Goal: Task Accomplishment & Management: Use online tool/utility

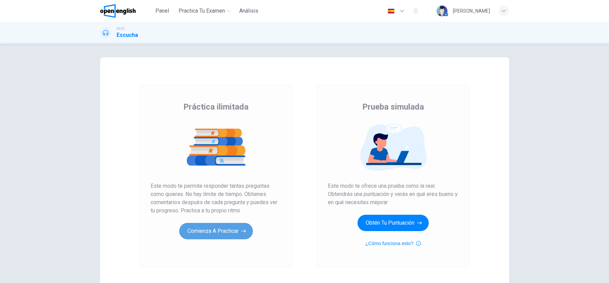
click at [230, 228] on button "Comienza a practicar" at bounding box center [216, 231] width 74 height 16
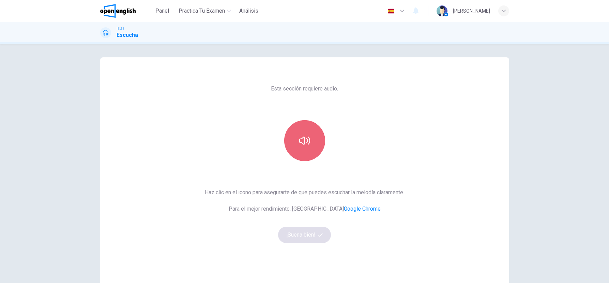
click at [320, 137] on button "button" at bounding box center [304, 140] width 41 height 41
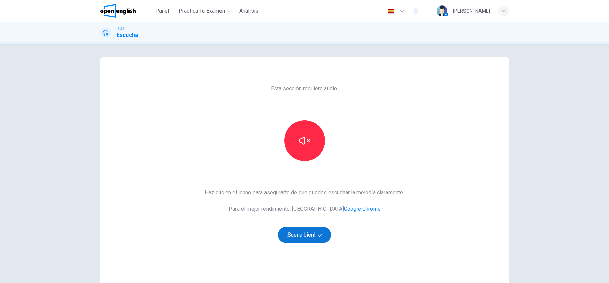
click at [307, 238] on button "¡Suena bien!" at bounding box center [304, 234] width 53 height 16
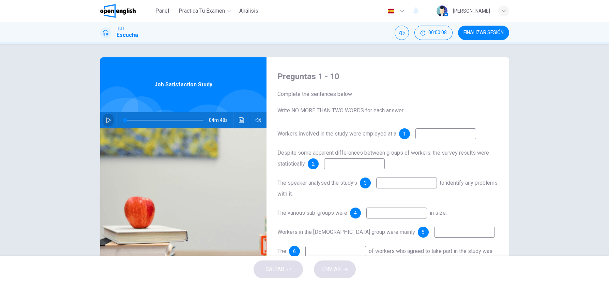
click at [108, 119] on icon "button" at bounding box center [108, 119] width 5 height 5
click at [108, 119] on icon "button" at bounding box center [108, 120] width 4 height 4
click at [112, 122] on button "button" at bounding box center [108, 120] width 11 height 16
drag, startPoint x: 126, startPoint y: 121, endPoint x: 106, endPoint y: 120, distance: 20.1
click at [106, 120] on div "04m 42s" at bounding box center [183, 120] width 166 height 16
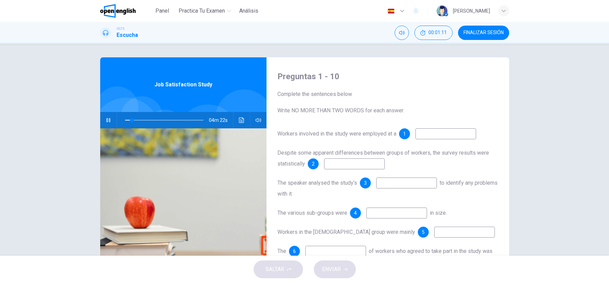
click at [443, 132] on input at bounding box center [446, 133] width 61 height 11
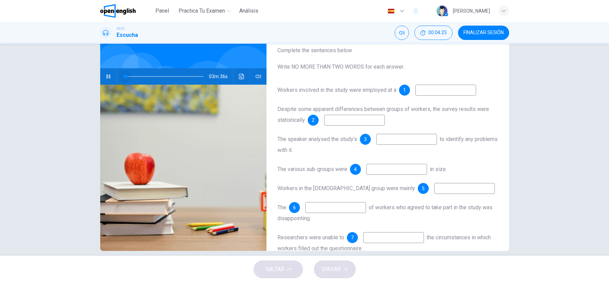
drag, startPoint x: 182, startPoint y: 76, endPoint x: 95, endPoint y: 75, distance: 87.3
click at [95, 75] on div "Preguntas 1 - 10 Complete the sentences below Write NO MORE THAN TWO WORDS for …" at bounding box center [304, 132] width 431 height 237
click at [242, 80] on button "Haz clic para ver la transcripción del audio" at bounding box center [241, 76] width 11 height 16
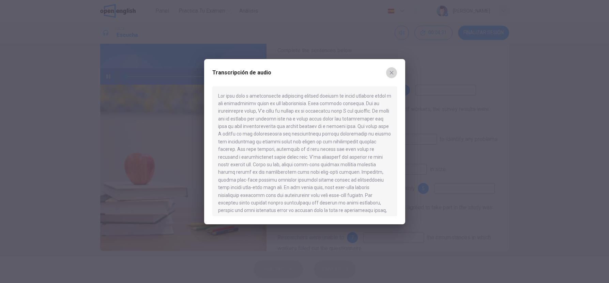
click at [395, 73] on button "button" at bounding box center [391, 72] width 11 height 11
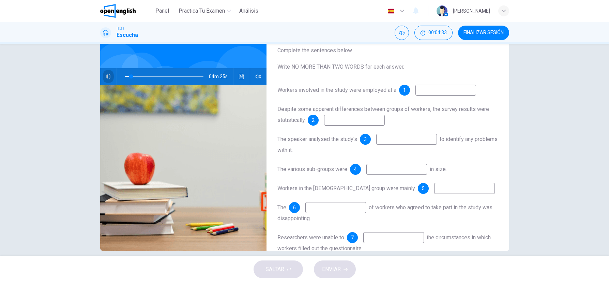
click at [106, 75] on icon "button" at bounding box center [108, 76] width 5 height 5
click at [106, 76] on icon "button" at bounding box center [108, 76] width 4 height 4
type input "*"
drag, startPoint x: 127, startPoint y: 76, endPoint x: 115, endPoint y: 77, distance: 11.9
click at [115, 77] on div "04m 48s" at bounding box center [183, 76] width 166 height 16
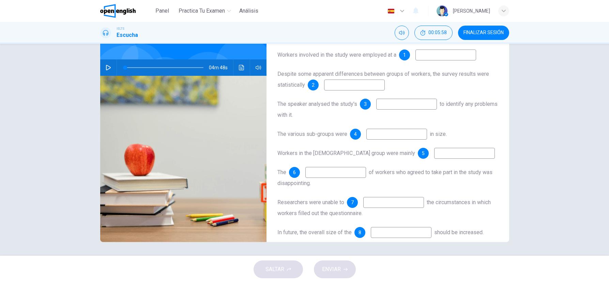
scroll to position [5, 0]
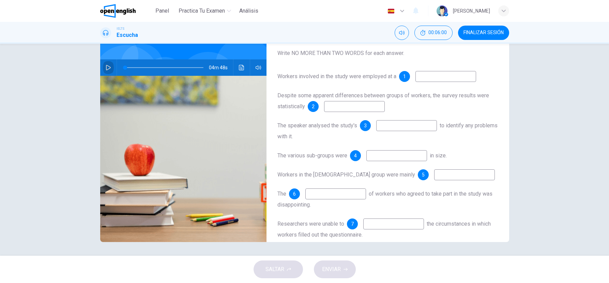
click at [106, 65] on icon "button" at bounding box center [108, 67] width 5 height 5
click at [242, 66] on icon "Haz clic para ver la transcripción del audio" at bounding box center [241, 67] width 5 height 5
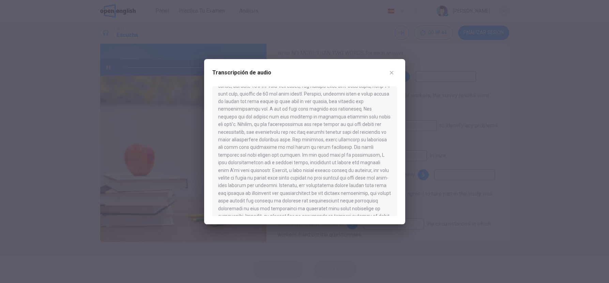
scroll to position [205, 0]
click at [392, 68] on button "button" at bounding box center [391, 72] width 11 height 11
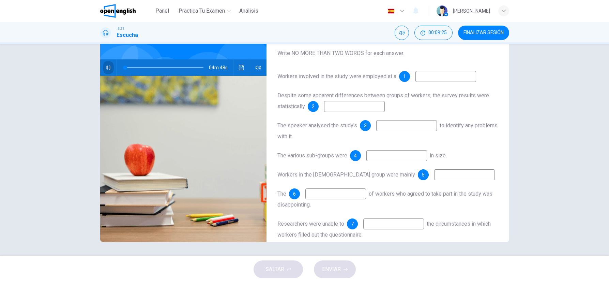
click at [108, 68] on icon "button" at bounding box center [108, 67] width 4 height 4
click at [239, 68] on icon "Haz clic para ver la transcripción del audio" at bounding box center [241, 67] width 5 height 5
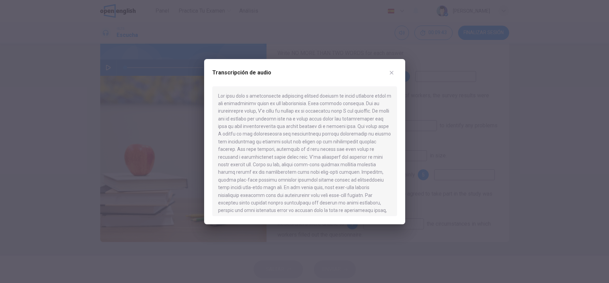
click at [436, 81] on div at bounding box center [304, 141] width 609 height 283
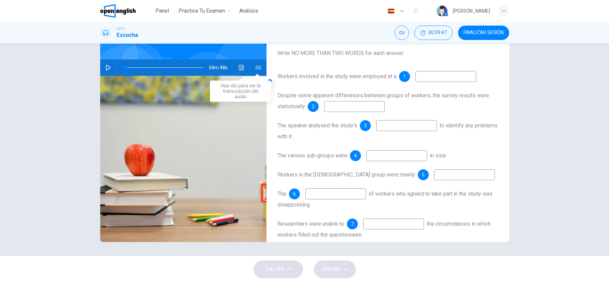
click at [241, 70] on icon "Haz clic para ver la transcripción del audio" at bounding box center [241, 67] width 5 height 5
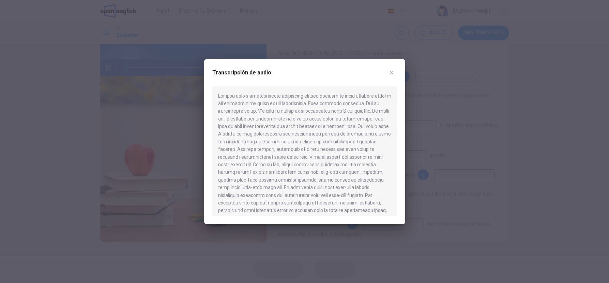
drag, startPoint x: 308, startPoint y: 149, endPoint x: 329, endPoint y: 149, distance: 21.8
click at [329, 149] on div at bounding box center [304, 151] width 185 height 130
click at [459, 150] on div at bounding box center [304, 141] width 609 height 283
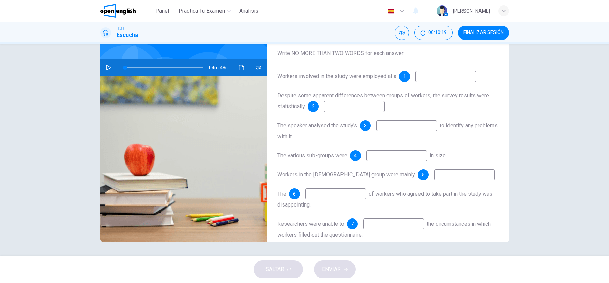
click at [421, 77] on input at bounding box center [446, 76] width 61 height 11
type input "**********"
click at [240, 65] on icon "Haz clic para ver la transcripción del audio" at bounding box center [241, 67] width 5 height 5
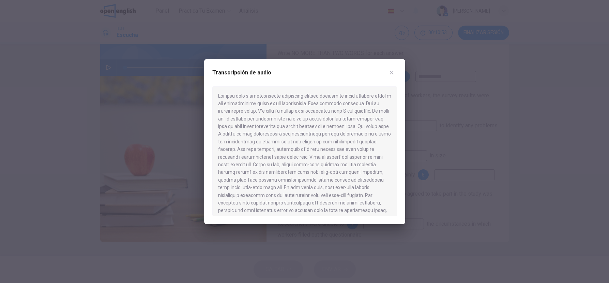
scroll to position [9, 0]
drag, startPoint x: 325, startPoint y: 201, endPoint x: 350, endPoint y: 200, distance: 25.9
click at [350, 200] on div at bounding box center [304, 151] width 185 height 130
click at [453, 182] on div at bounding box center [304, 141] width 609 height 283
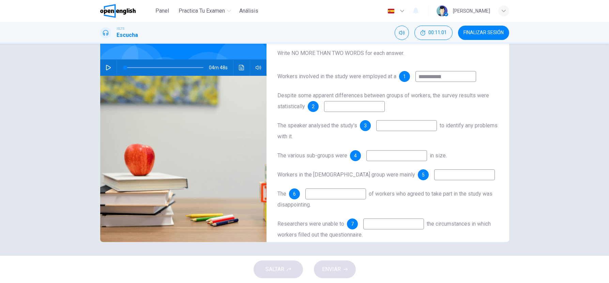
click at [332, 109] on input at bounding box center [354, 106] width 61 height 11
click at [242, 70] on button "Haz clic para ver la transcripción del audio" at bounding box center [241, 67] width 11 height 16
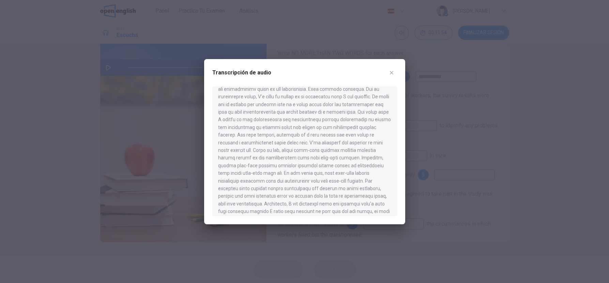
scroll to position [15, 0]
click at [467, 191] on div at bounding box center [304, 141] width 609 height 283
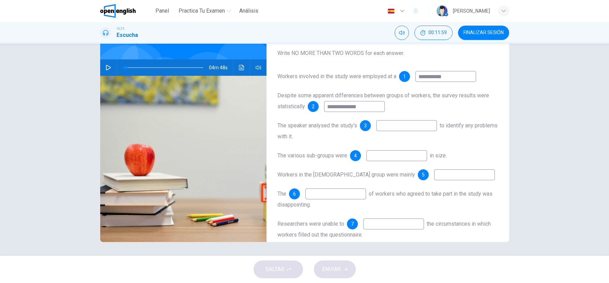
click at [362, 106] on input "**********" at bounding box center [354, 106] width 61 height 11
type input "**********"
click at [242, 68] on icon "Haz clic para ver la transcripción del audio" at bounding box center [241, 67] width 5 height 5
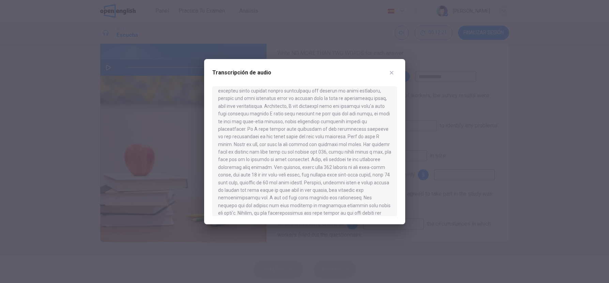
scroll to position [113, 0]
click at [485, 168] on div at bounding box center [304, 141] width 609 height 283
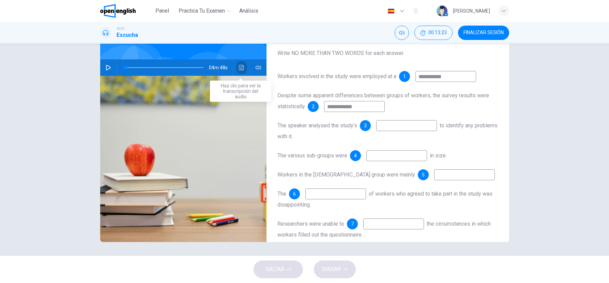
click at [245, 69] on button "Haz clic para ver la transcripción del audio" at bounding box center [241, 67] width 11 height 16
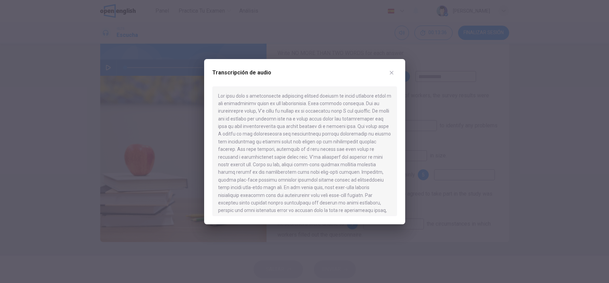
click at [297, 40] on div at bounding box center [304, 141] width 609 height 283
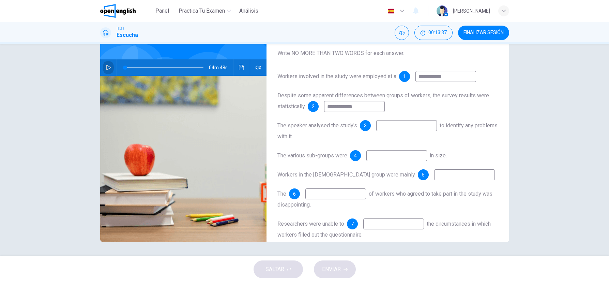
click at [111, 67] on button "button" at bounding box center [108, 67] width 11 height 16
click at [239, 69] on icon "Haz clic para ver la transcripción del audio" at bounding box center [241, 67] width 5 height 5
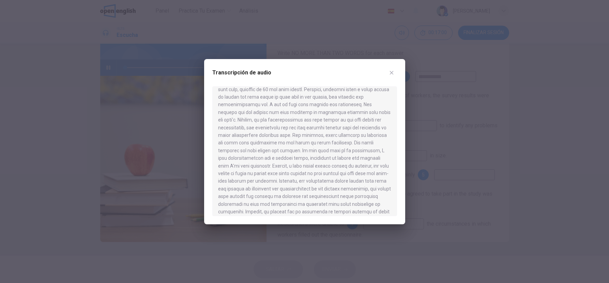
scroll to position [206, 0]
click at [390, 72] on icon "button" at bounding box center [391, 72] width 5 height 5
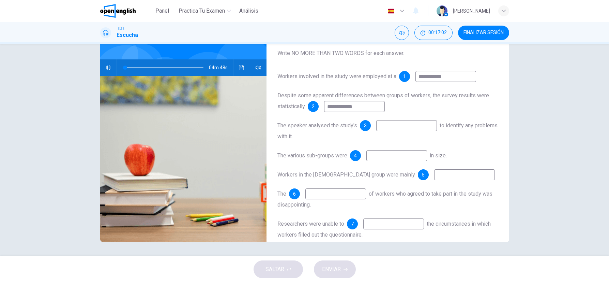
click at [107, 64] on button "button" at bounding box center [108, 67] width 11 height 16
click at [411, 126] on input at bounding box center [406, 125] width 61 height 11
click at [236, 66] on button "Haz clic para ver la transcripción del audio" at bounding box center [241, 67] width 11 height 16
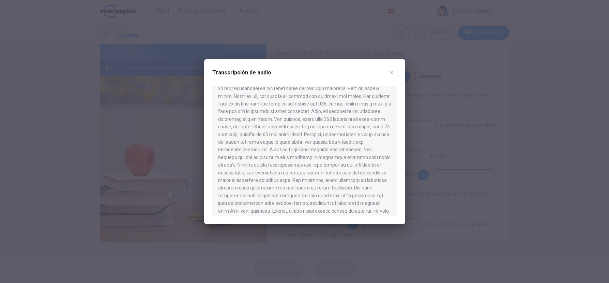
scroll to position [170, 0]
click at [516, 207] on div at bounding box center [304, 141] width 609 height 283
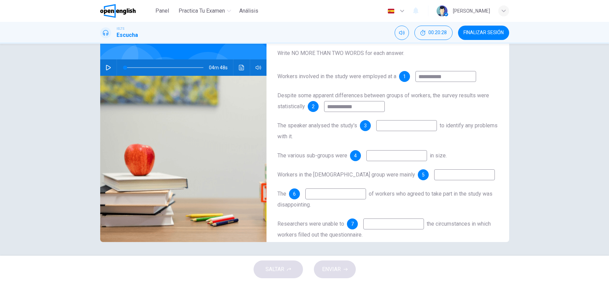
click at [246, 67] on div "04m 48s" at bounding box center [183, 67] width 166 height 16
click at [242, 68] on icon "Haz clic para ver la transcripción del audio" at bounding box center [241, 67] width 5 height 5
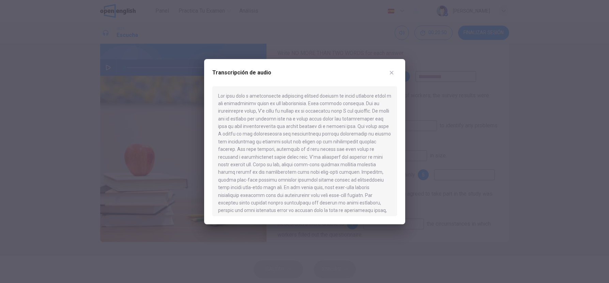
drag, startPoint x: 347, startPoint y: 119, endPoint x: 372, endPoint y: 121, distance: 25.3
click at [372, 121] on div at bounding box center [304, 151] width 185 height 130
click at [494, 147] on div at bounding box center [304, 141] width 609 height 283
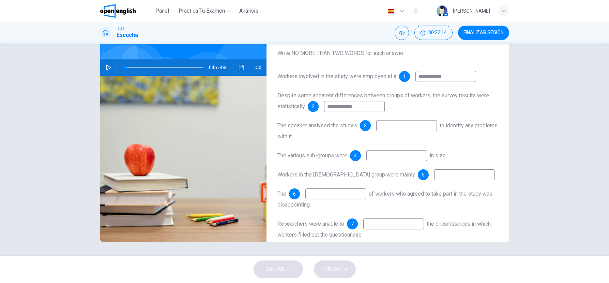
click at [381, 155] on input at bounding box center [396, 155] width 61 height 11
type input "**********"
click at [237, 67] on button "Haz clic para ver la transcripción del audio" at bounding box center [241, 67] width 11 height 16
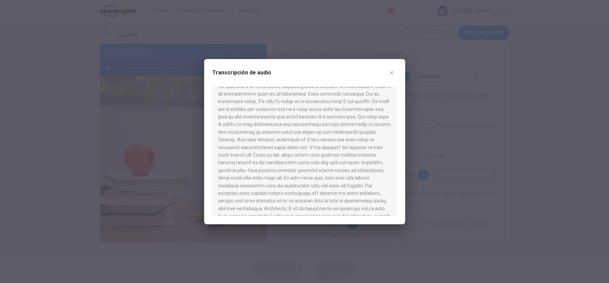
scroll to position [10, 0]
click at [437, 166] on div at bounding box center [304, 141] width 609 height 283
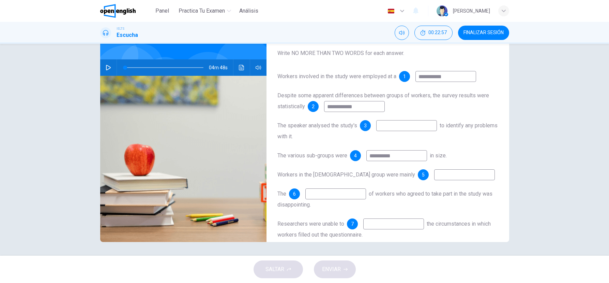
click at [434, 175] on input at bounding box center [464, 174] width 61 height 11
type input "**********"
click at [401, 125] on input at bounding box center [406, 125] width 61 height 11
type input "******"
click at [346, 195] on input at bounding box center [335, 193] width 61 height 11
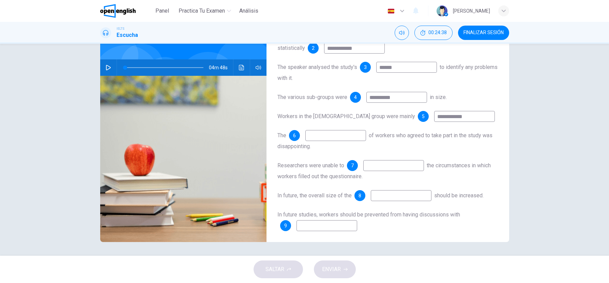
scroll to position [18, 0]
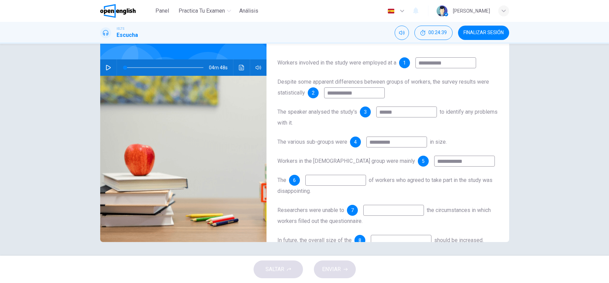
click at [243, 69] on button "Haz clic para ver la transcripción del audio" at bounding box center [241, 67] width 11 height 16
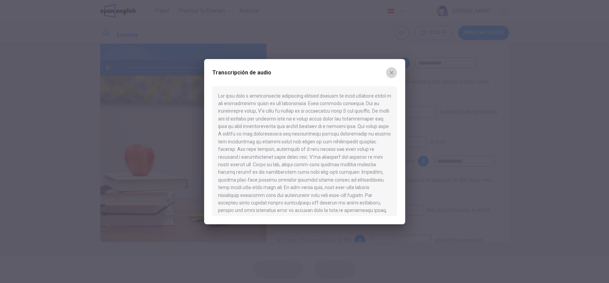
click at [393, 71] on icon "button" at bounding box center [391, 72] width 5 height 5
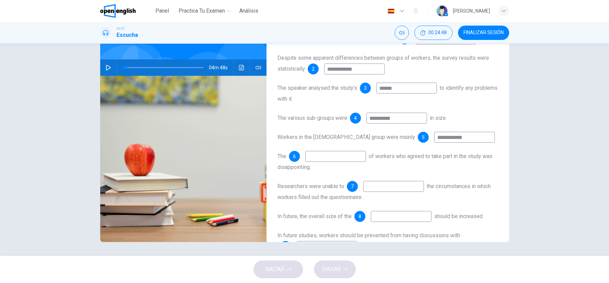
scroll to position [96, 0]
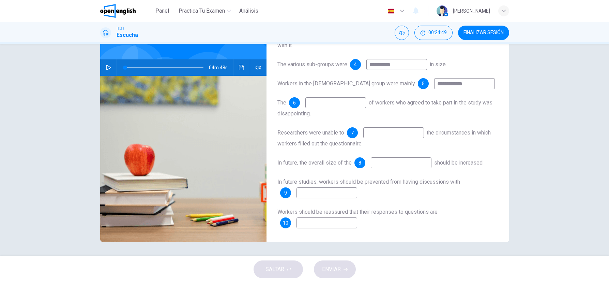
click at [347, 104] on input at bounding box center [335, 102] width 61 height 11
type input "*"
click at [387, 133] on input at bounding box center [393, 132] width 61 height 11
type input "*"
click at [394, 162] on input at bounding box center [401, 162] width 61 height 11
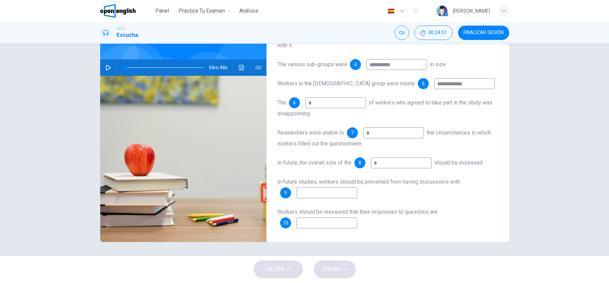
type input "*"
click at [313, 197] on input at bounding box center [327, 192] width 61 height 11
type input "*"
click at [315, 221] on input at bounding box center [327, 222] width 61 height 11
type input "*"
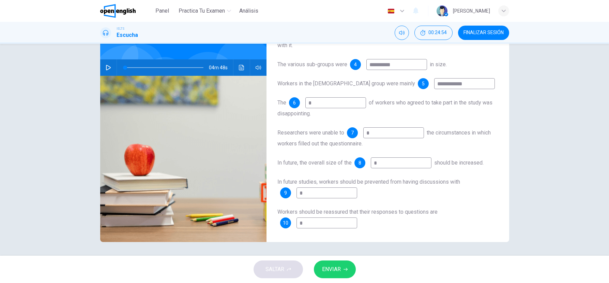
click at [339, 268] on span "ENVIAR" at bounding box center [331, 269] width 19 height 10
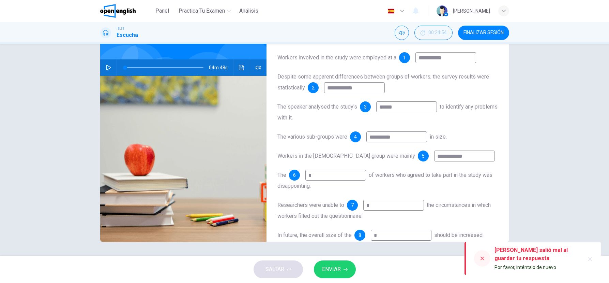
scroll to position [0, 0]
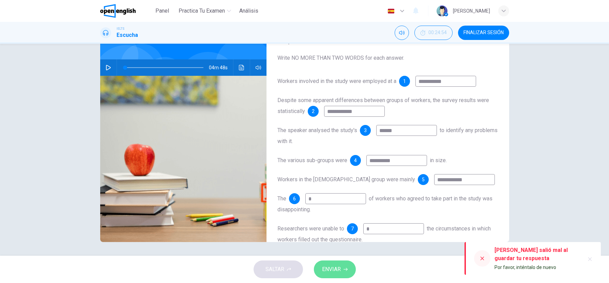
click at [343, 264] on button "ENVIAR" at bounding box center [335, 269] width 42 height 18
click at [491, 35] on button "FINALIZAR SESIÓN" at bounding box center [483, 33] width 51 height 14
